Goal: Information Seeking & Learning: Find specific fact

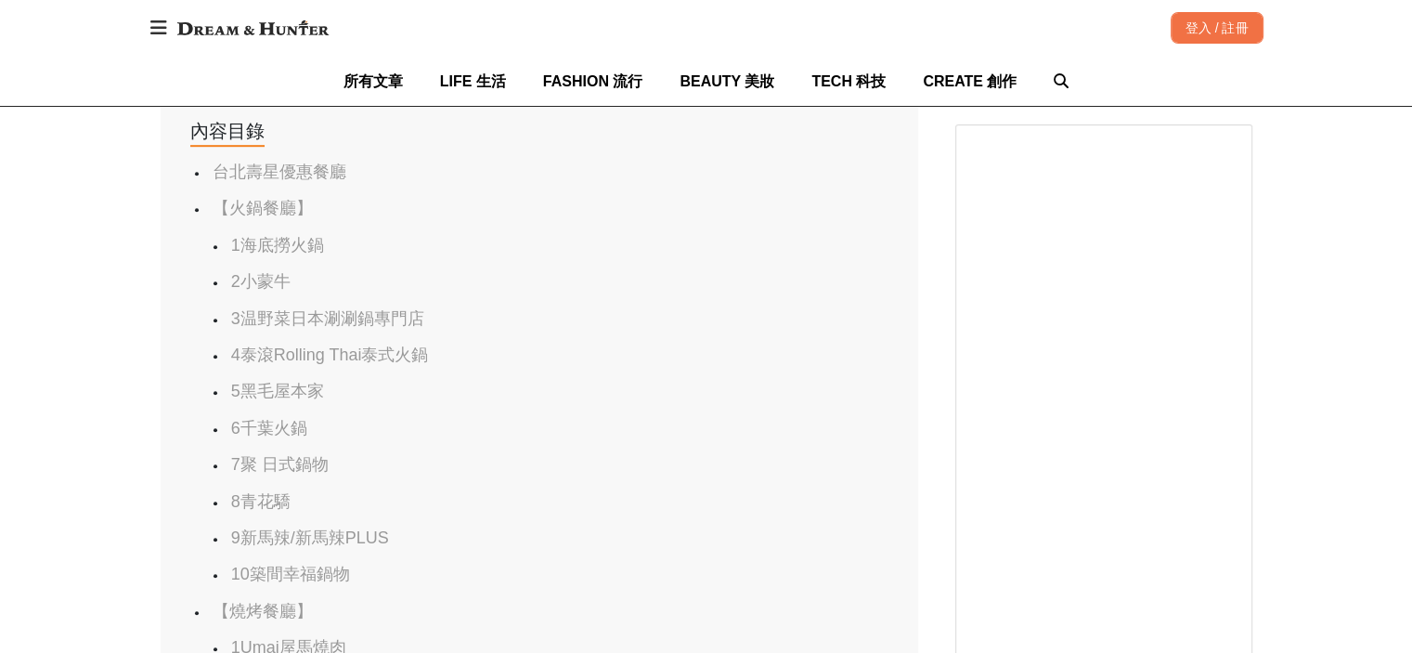
scroll to position [1021, 0]
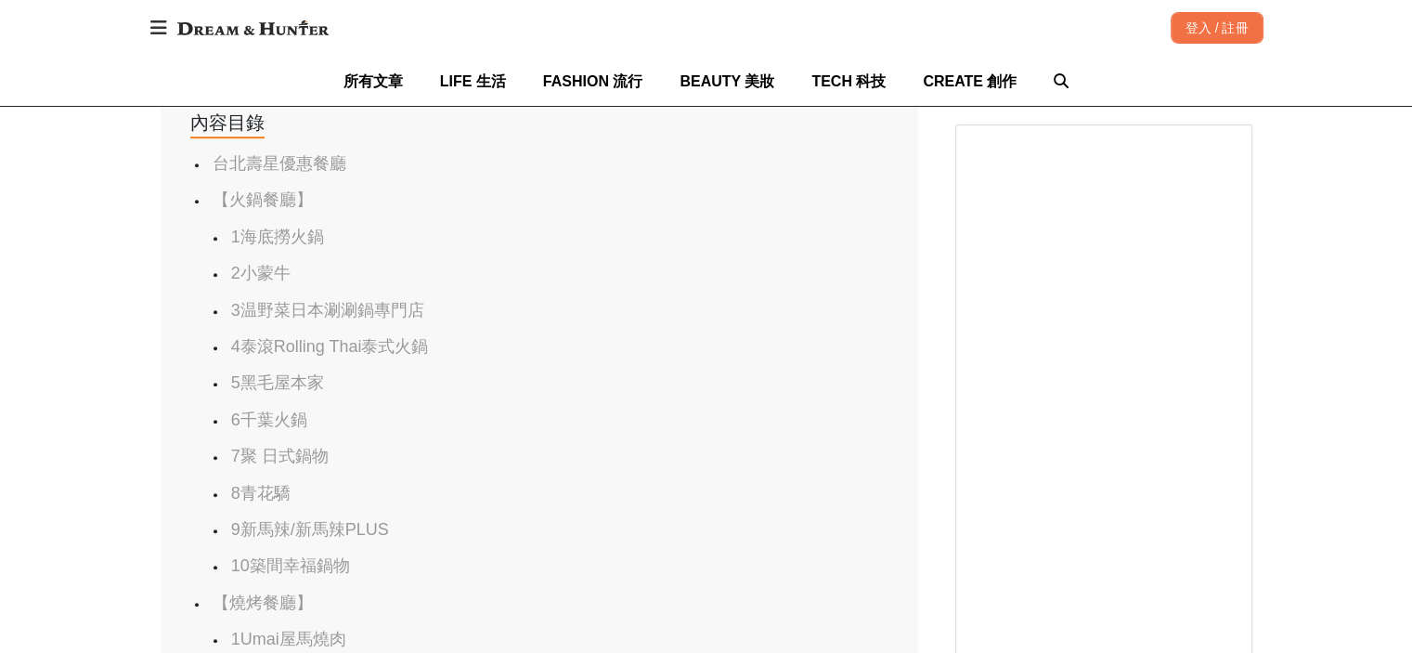
click at [268, 236] on link "1海底撈火鍋" at bounding box center [277, 237] width 93 height 19
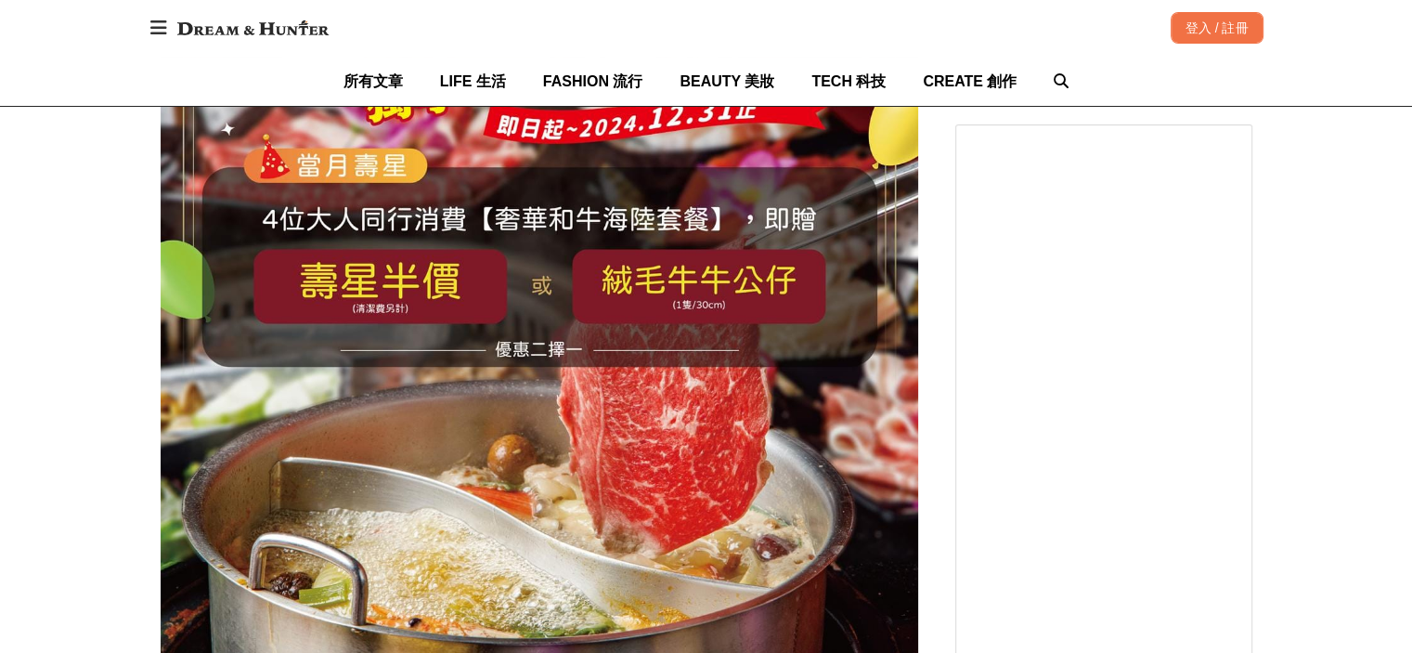
scroll to position [3985, 0]
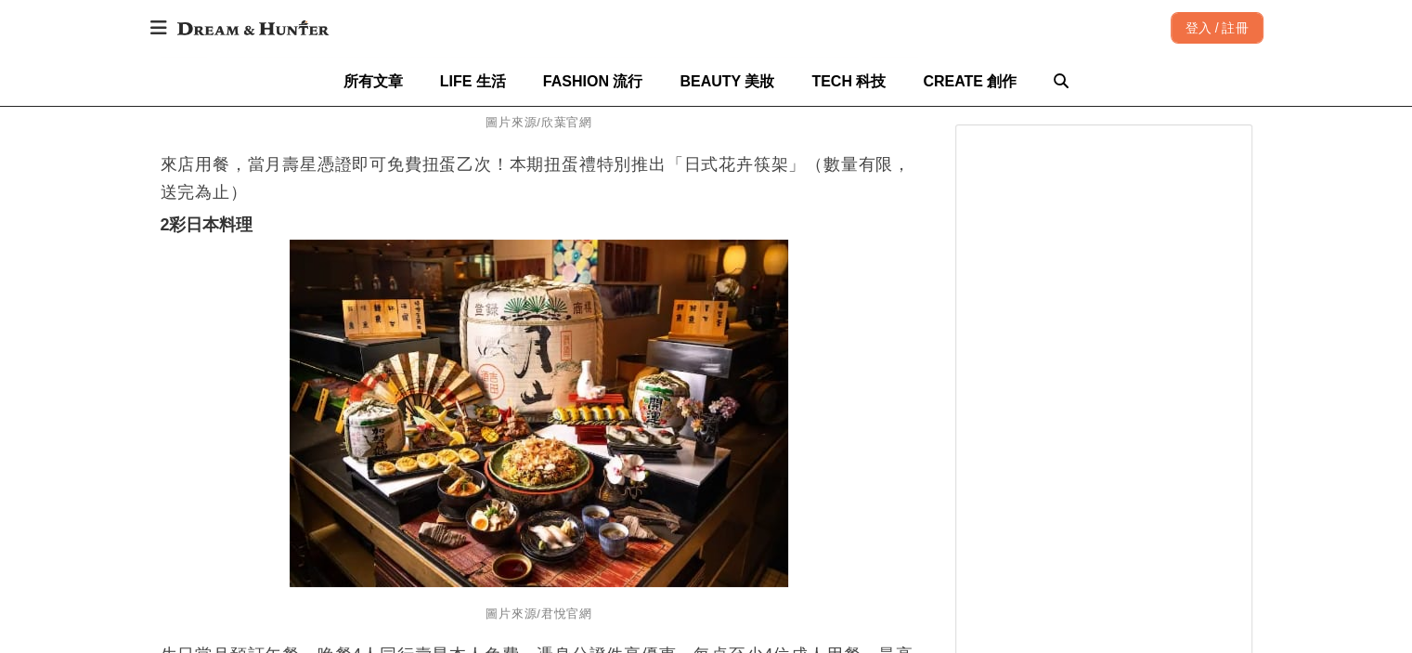
scroll to position [28229, 0]
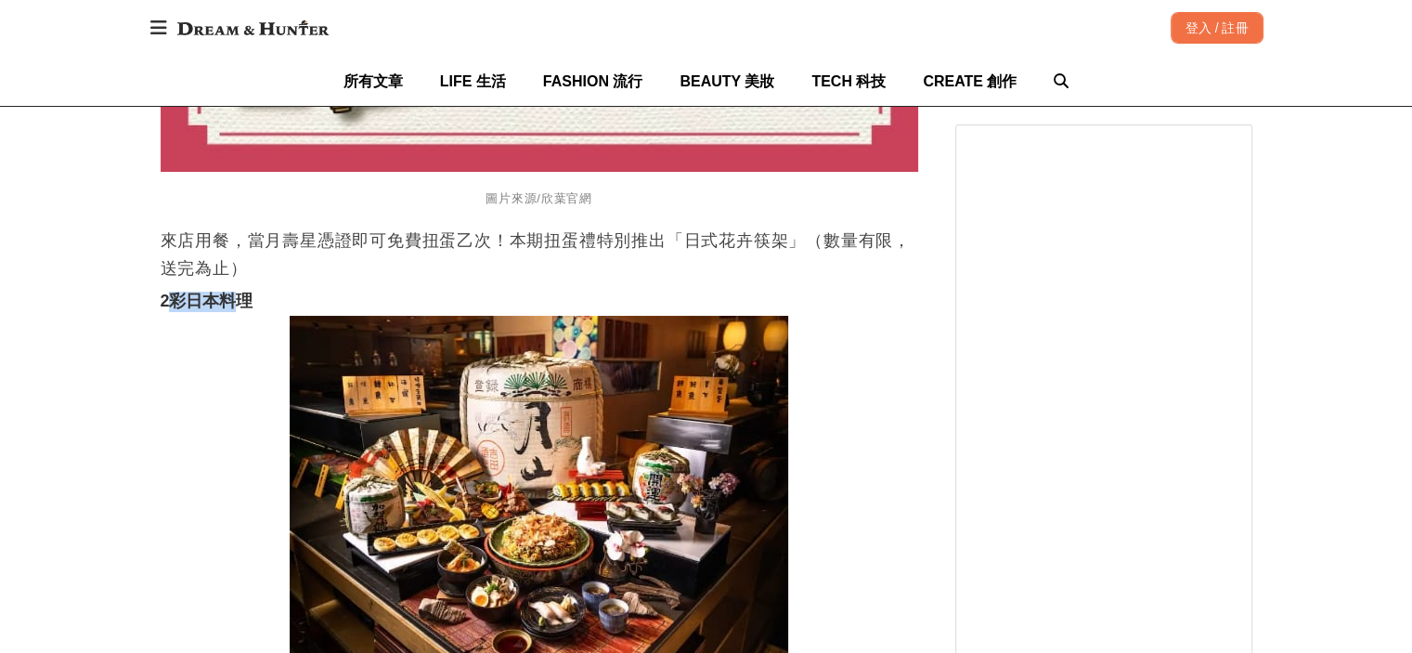
drag, startPoint x: 171, startPoint y: 302, endPoint x: 245, endPoint y: 304, distance: 74.3
click at [245, 304] on strong "2彩日本料理" at bounding box center [207, 301] width 92 height 19
click at [338, 282] on p "來店用餐，當月壽星憑證即可免費扭蛋乙次！本期扭蛋禮特別推出「日式花卉筷架」（數量有限，送完為止）" at bounding box center [540, 255] width 758 height 56
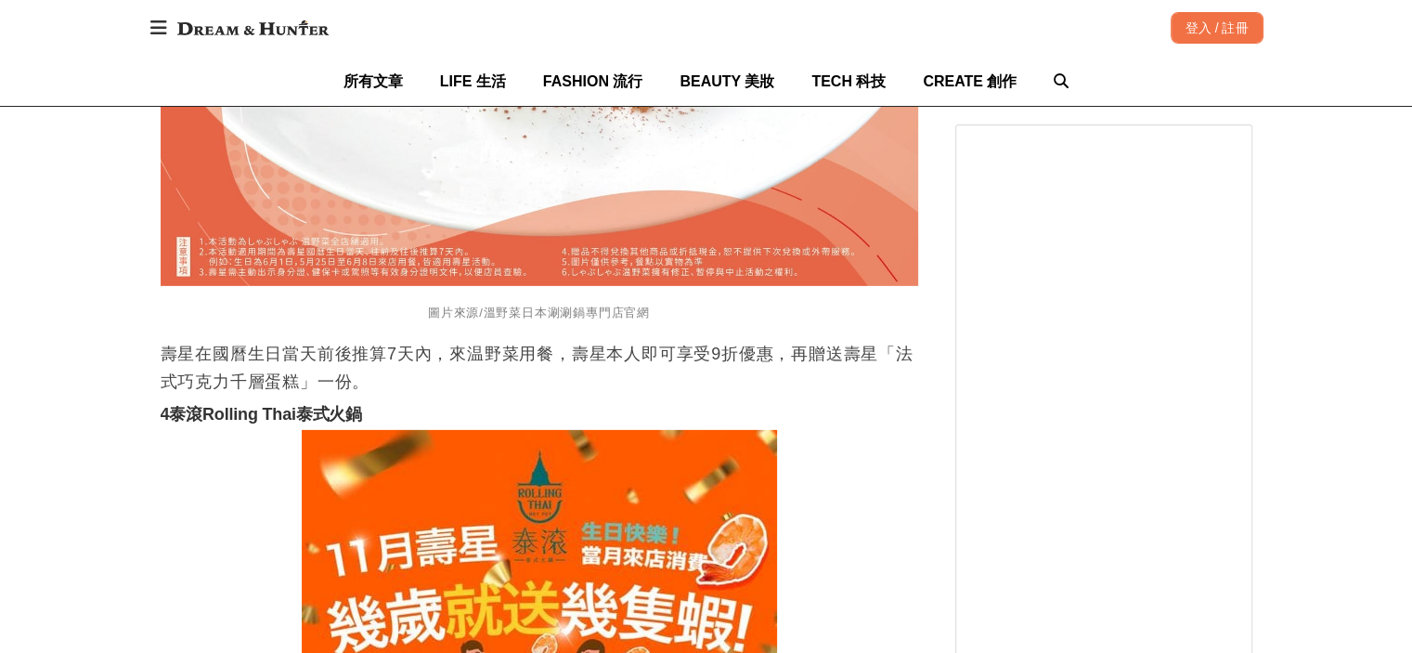
scroll to position [5293, 0]
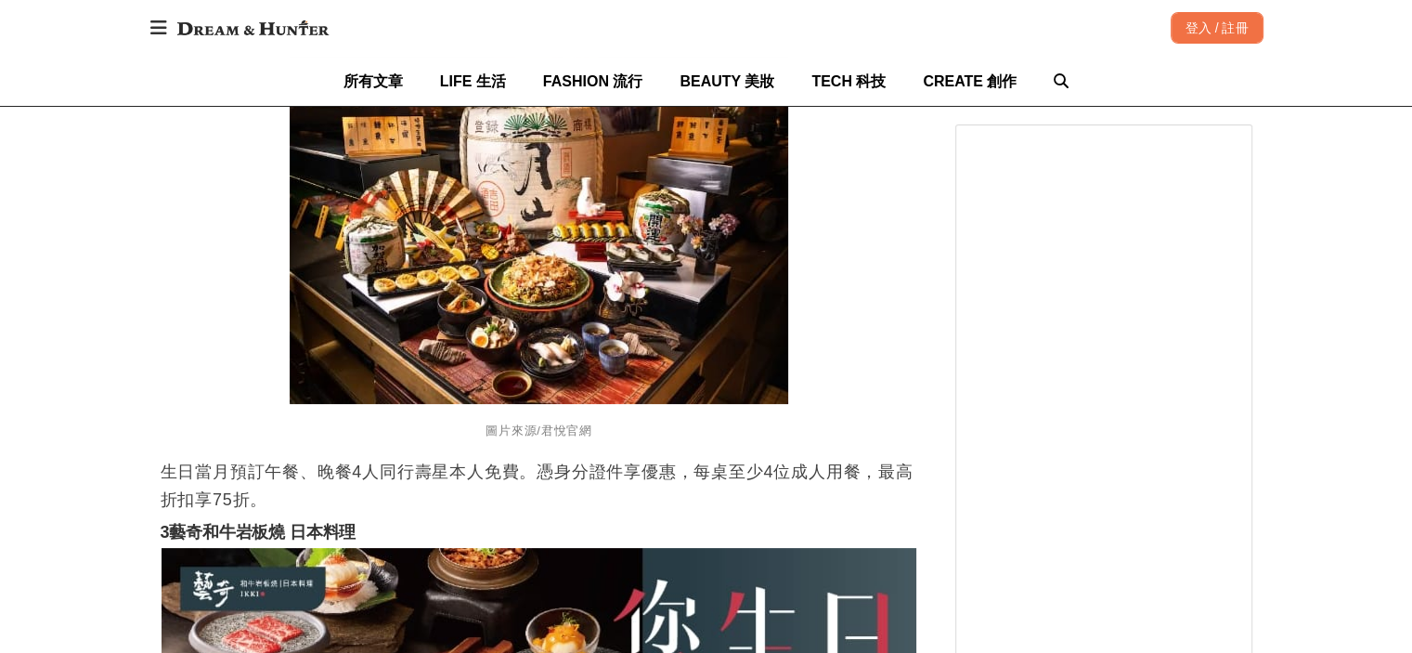
scroll to position [28507, 0]
